Goal: Complete application form

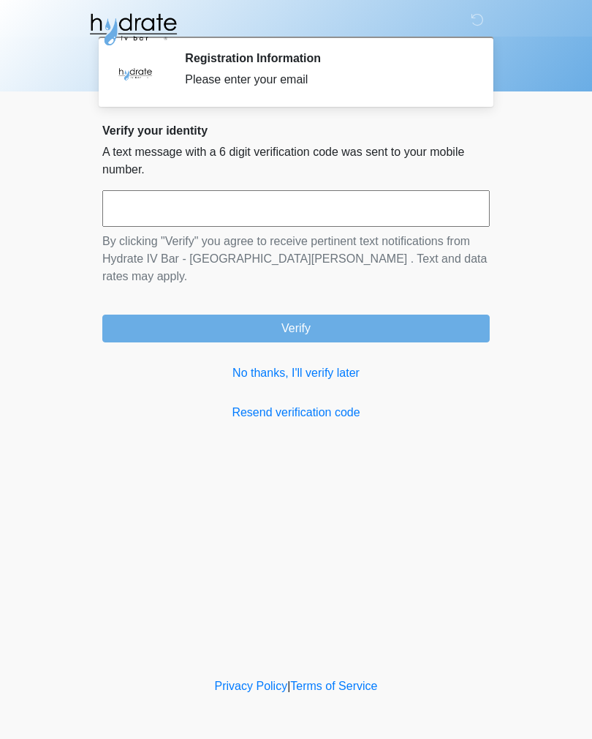
click at [299, 211] on input "text" at bounding box center [296, 208] width 388 height 37
type input "******"
click at [395, 314] on button "Verify" at bounding box center [296, 328] width 388 height 28
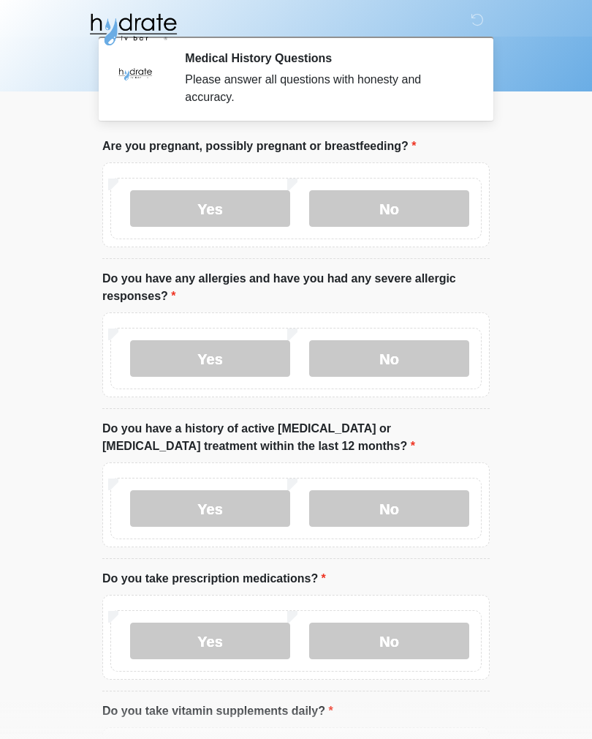
click at [395, 200] on label "No" at bounding box center [389, 208] width 160 height 37
click at [385, 353] on label "No" at bounding box center [389, 358] width 160 height 37
click at [209, 513] on label "Yes" at bounding box center [210, 508] width 160 height 37
click at [214, 640] on label "Yes" at bounding box center [210, 640] width 160 height 37
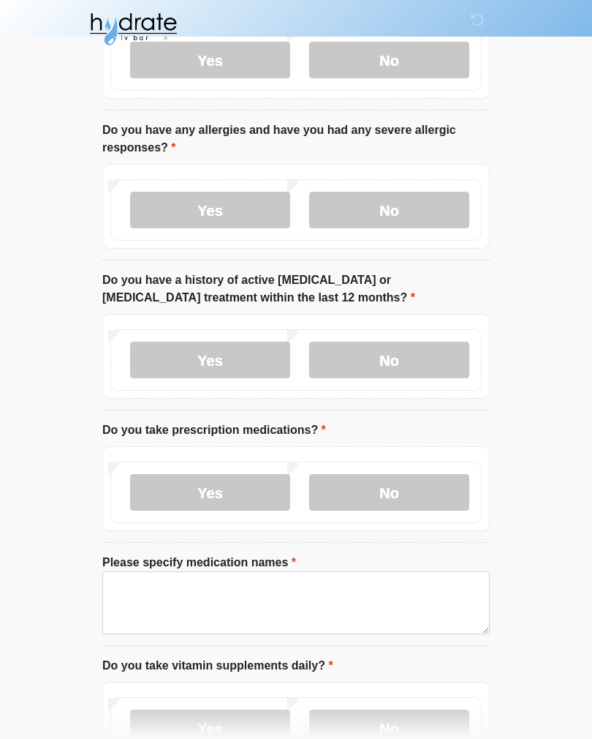
scroll to position [171, 0]
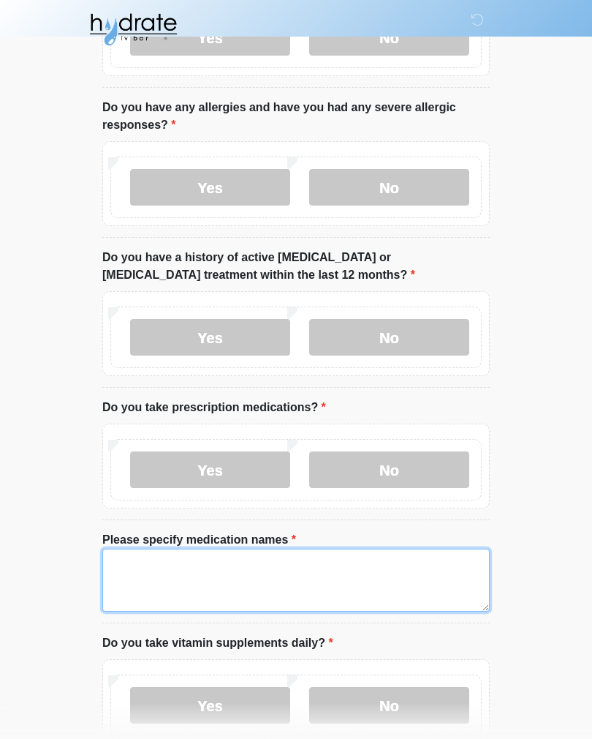
click at [267, 581] on textarea "Please specify medication names" at bounding box center [296, 579] width 388 height 63
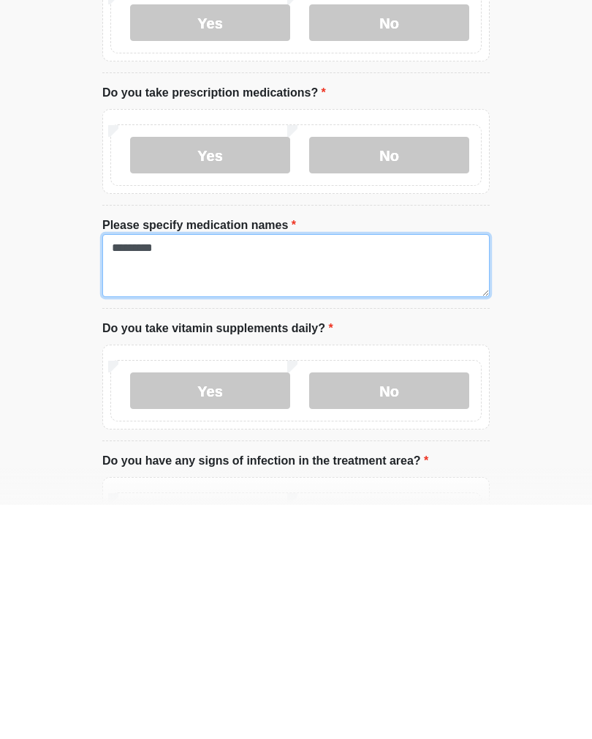
type textarea "*********"
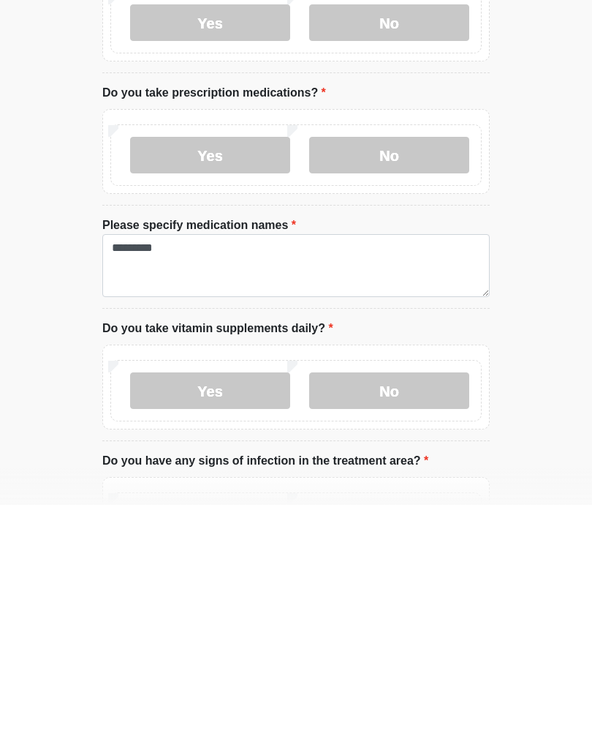
click at [382, 606] on label "No" at bounding box center [389, 624] width 160 height 37
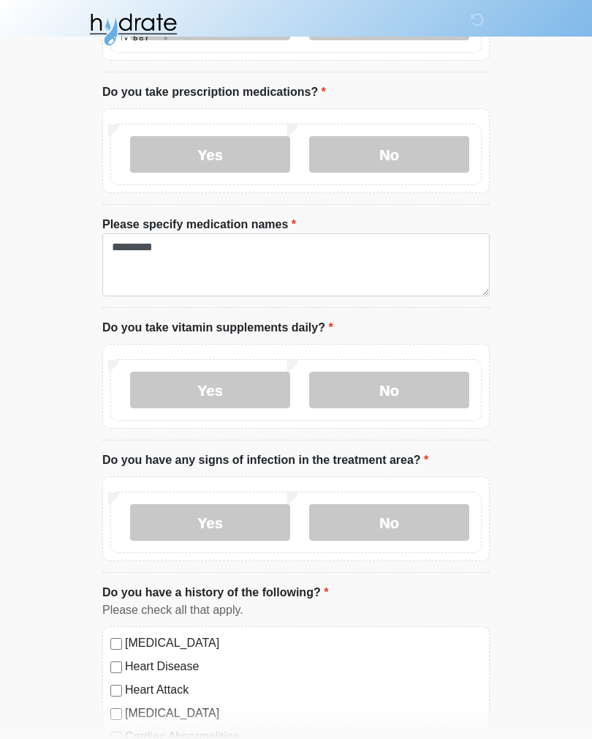
click at [234, 526] on label "Yes" at bounding box center [210, 522] width 160 height 37
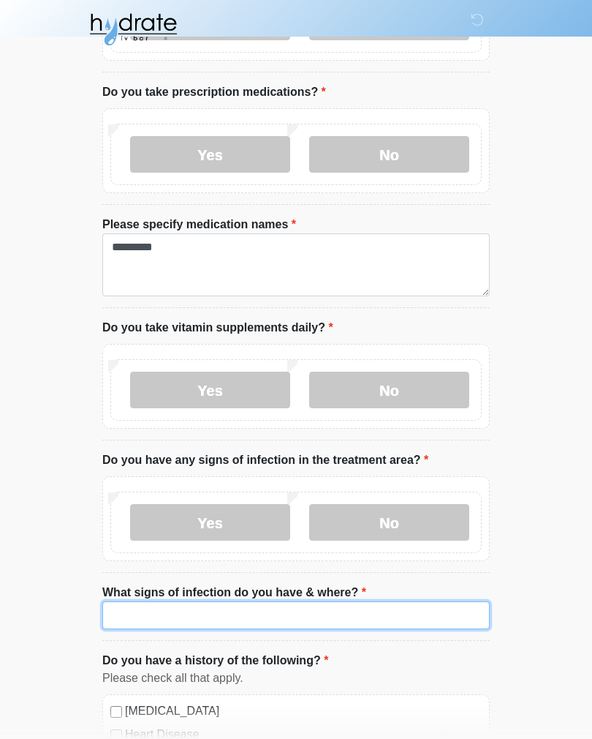
click at [367, 615] on input "What signs of infection do you have & where?" at bounding box center [296, 615] width 388 height 28
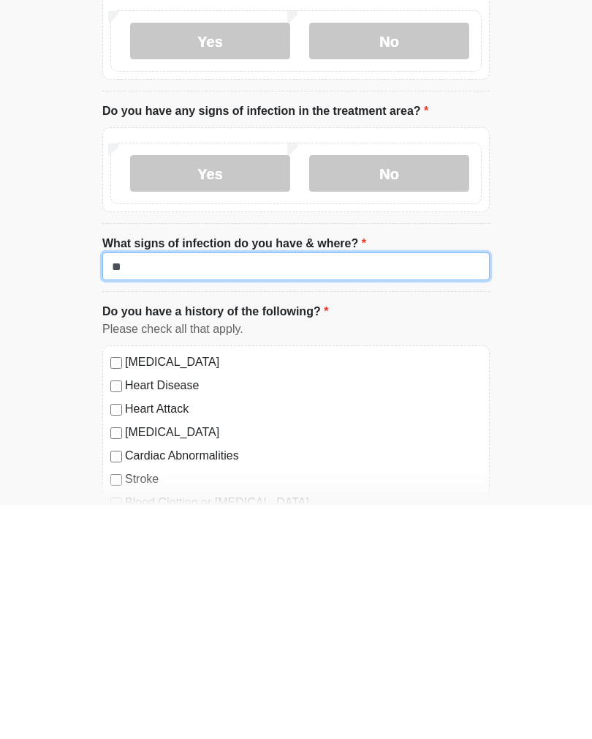
type input "*"
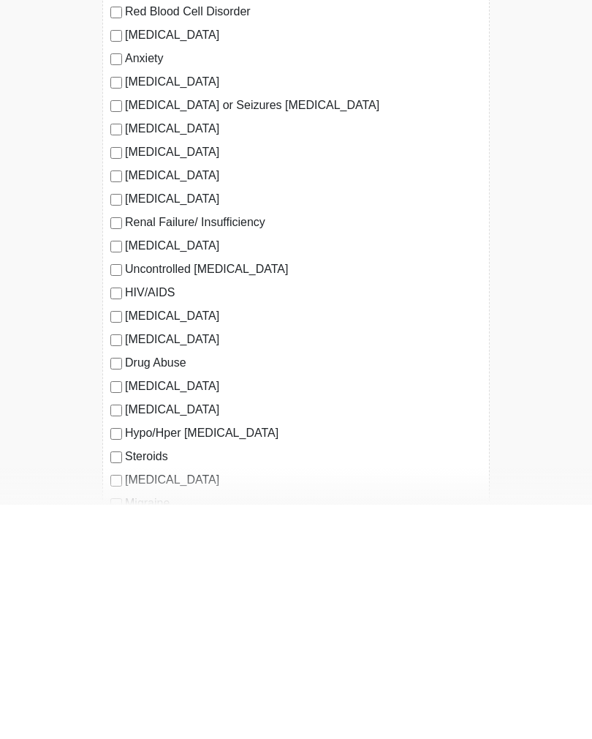
scroll to position [1124, 0]
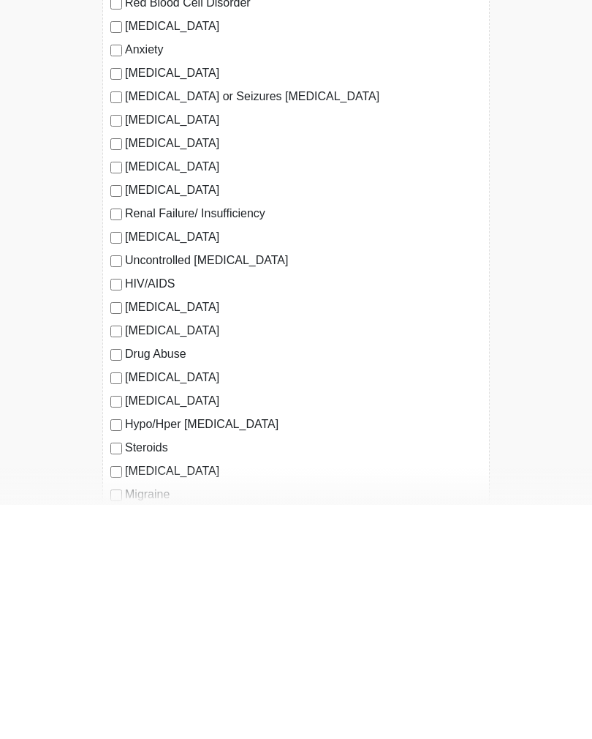
type input "**********"
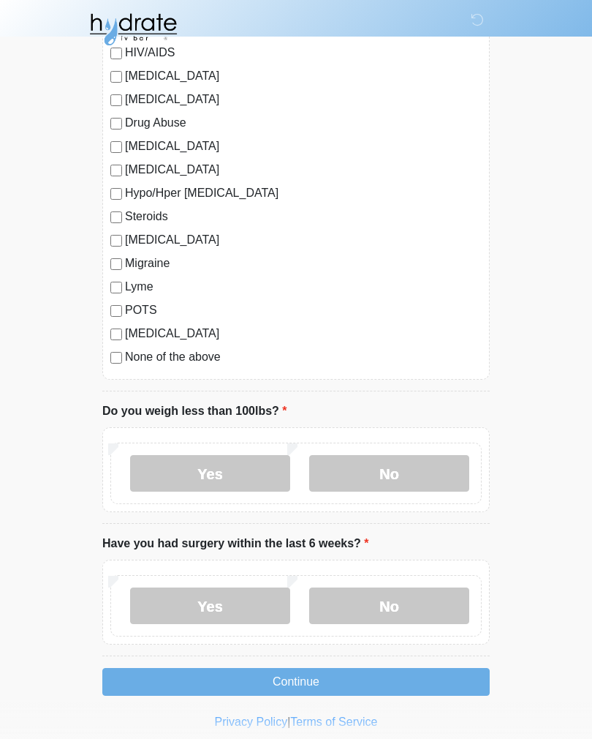
scroll to position [1598, 0]
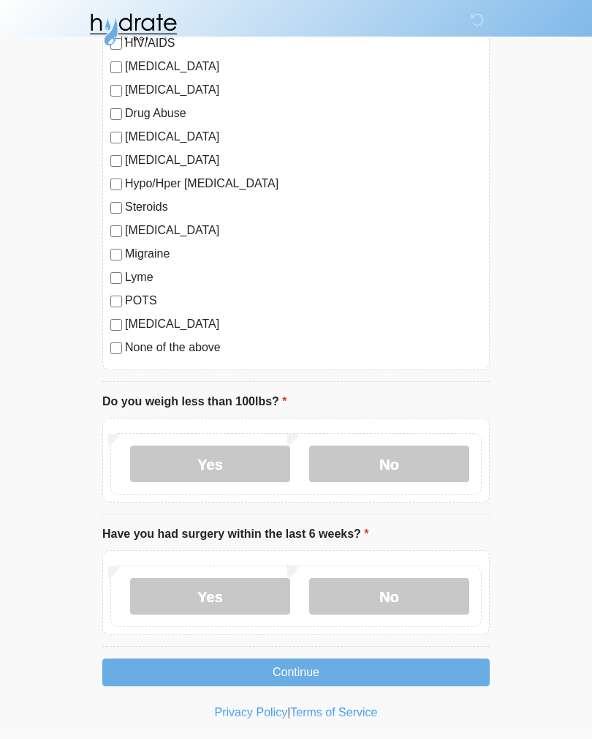
click at [394, 453] on label "No" at bounding box center [389, 463] width 160 height 37
click at [230, 598] on label "Yes" at bounding box center [210, 596] width 160 height 37
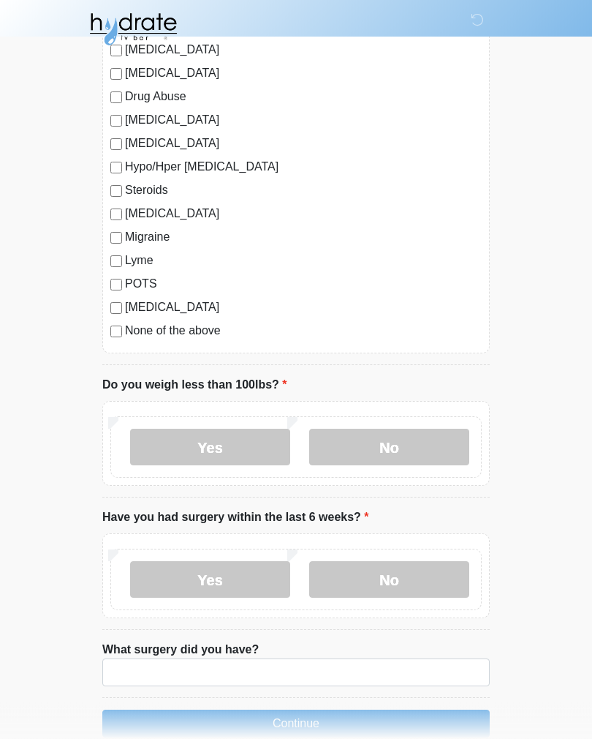
scroll to position [1666, 0]
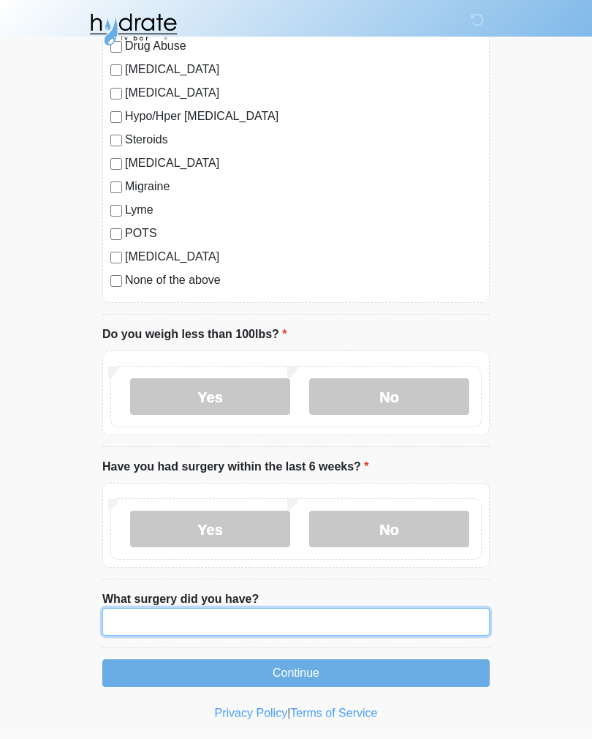
click at [249, 622] on input "What surgery did you have?" at bounding box center [296, 622] width 388 height 28
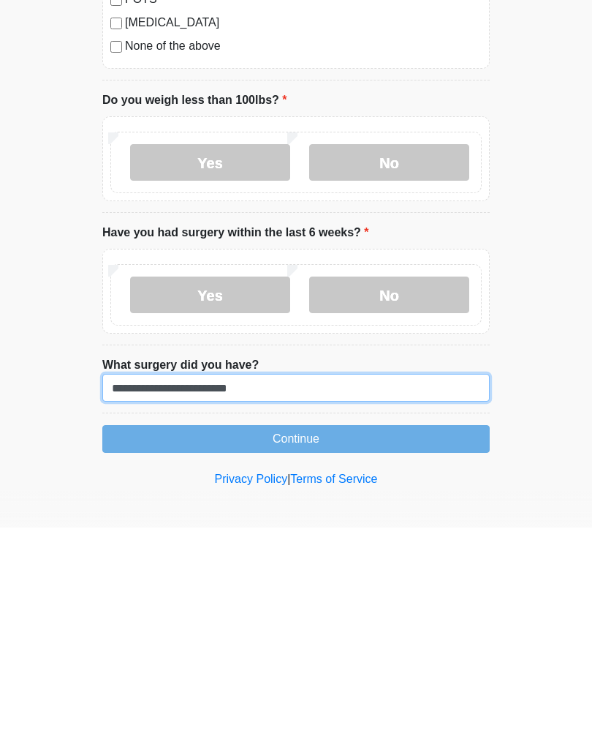
type input "**********"
click at [368, 636] on button "Continue" at bounding box center [296, 650] width 388 height 28
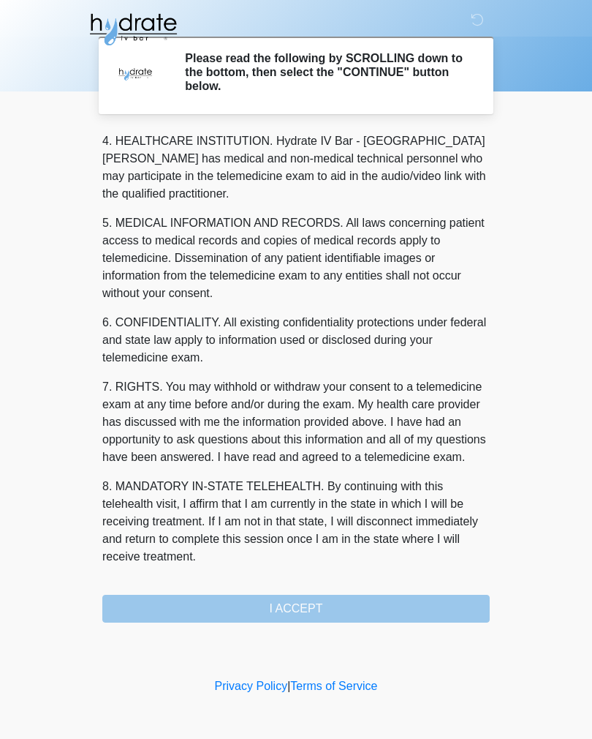
scroll to position [420, 0]
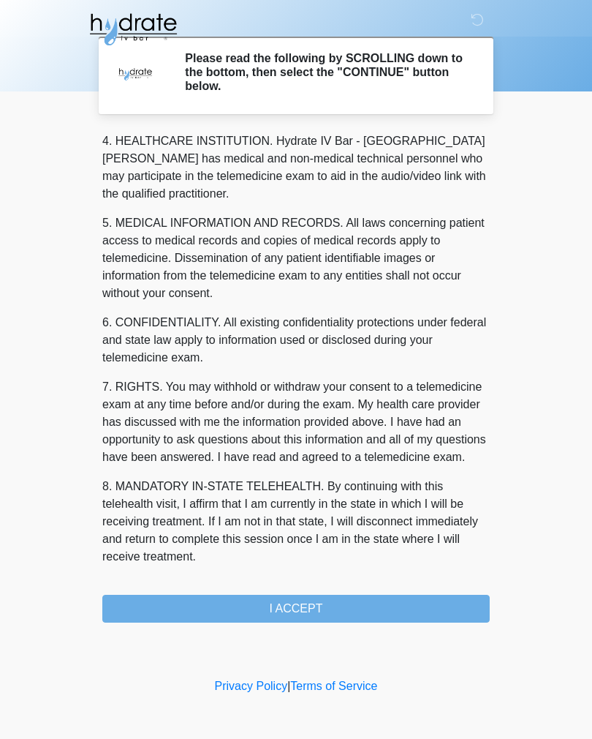
click at [316, 609] on button "I ACCEPT" at bounding box center [296, 608] width 388 height 28
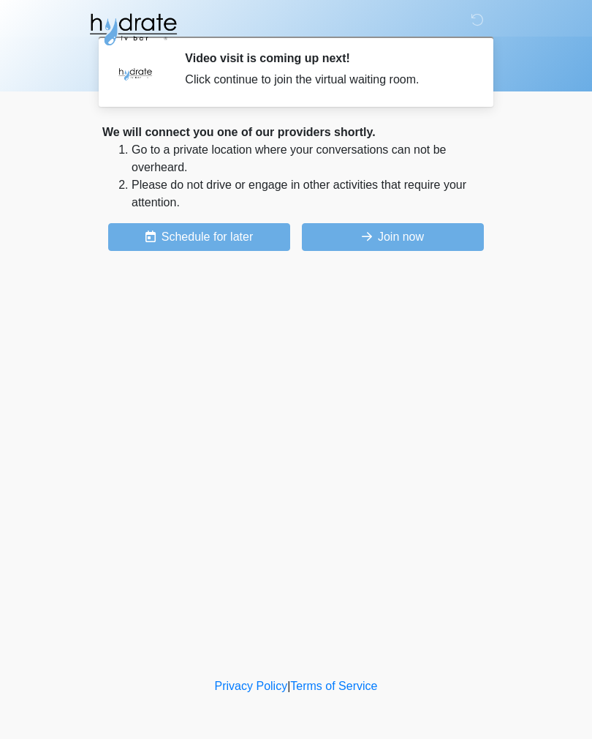
click at [395, 235] on button "Join now" at bounding box center [393, 237] width 182 height 28
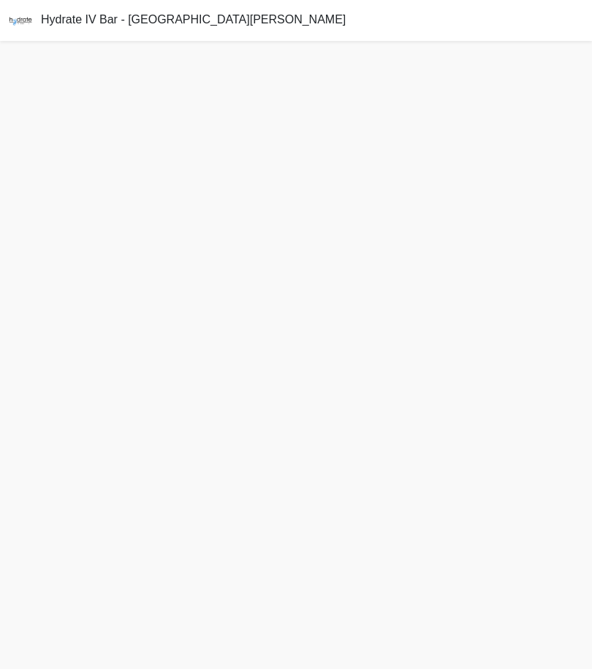
scroll to position [4, 0]
